Goal: Information Seeking & Learning: Learn about a topic

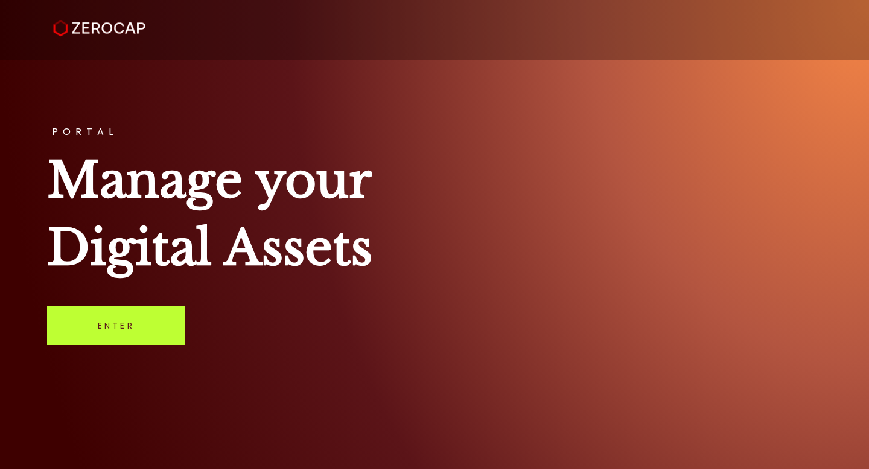
click at [124, 318] on link "Enter" at bounding box center [116, 326] width 138 height 40
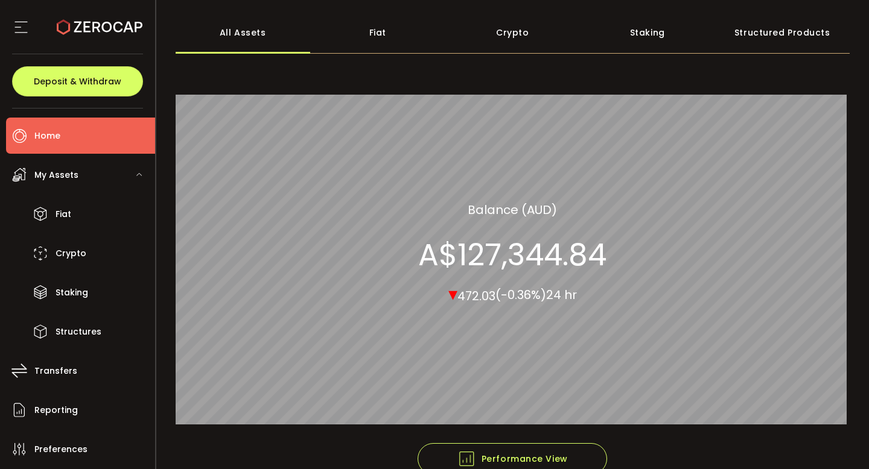
scroll to position [124, 0]
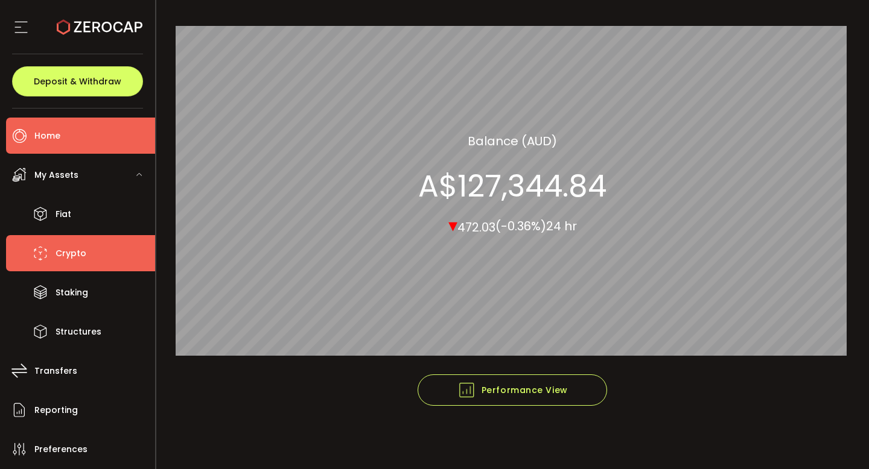
click at [67, 248] on span "Crypto" at bounding box center [70, 253] width 31 height 17
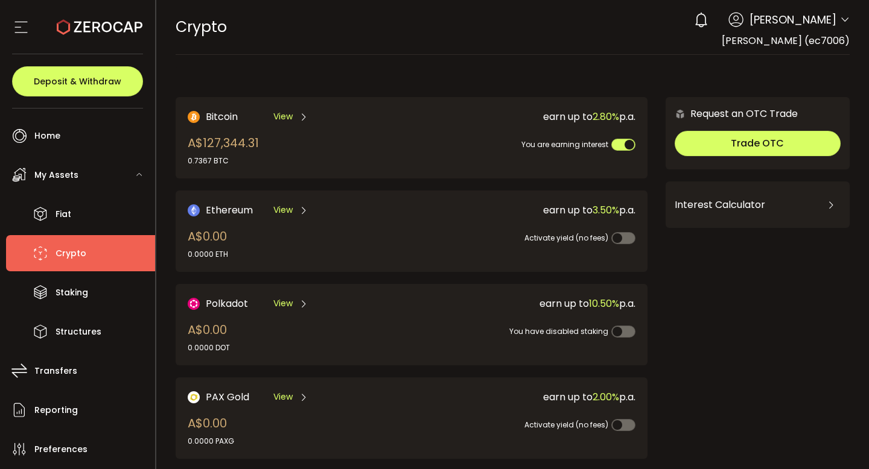
click at [224, 114] on span "Bitcoin" at bounding box center [222, 116] width 32 height 15
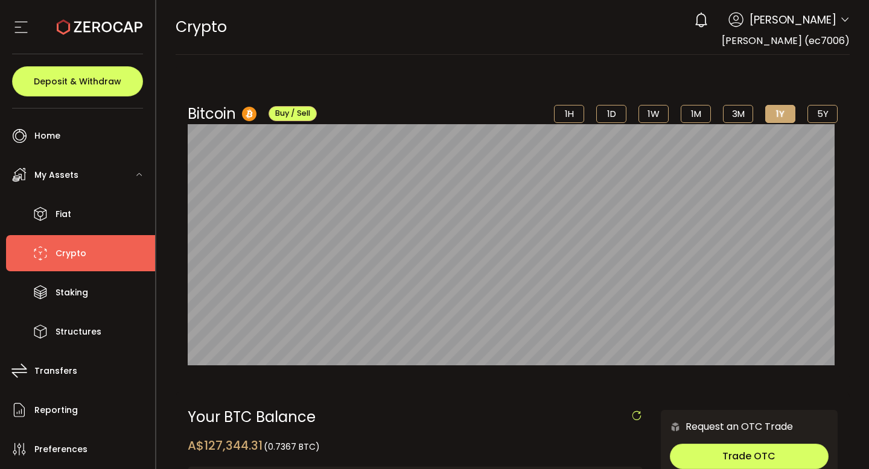
click at [690, 117] on li "1M" at bounding box center [695, 114] width 30 height 18
click at [820, 115] on li "5Y" at bounding box center [822, 114] width 30 height 18
click at [775, 112] on li "1Y" at bounding box center [780, 114] width 30 height 18
click at [610, 115] on li "1D" at bounding box center [611, 114] width 30 height 18
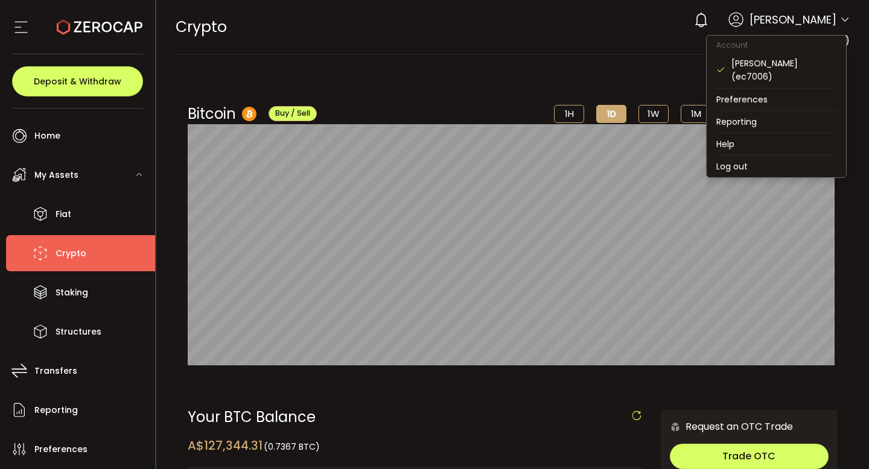
click at [840, 18] on icon at bounding box center [845, 20] width 10 height 10
click at [768, 156] on li "Log out" at bounding box center [775, 167] width 139 height 22
